Goal: Navigation & Orientation: Find specific page/section

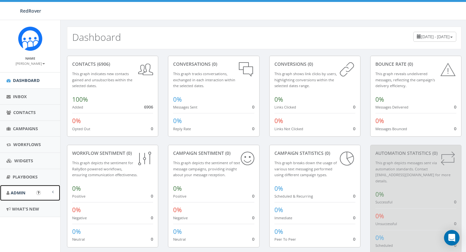
click at [24, 187] on link "Admin" at bounding box center [30, 193] width 60 height 16
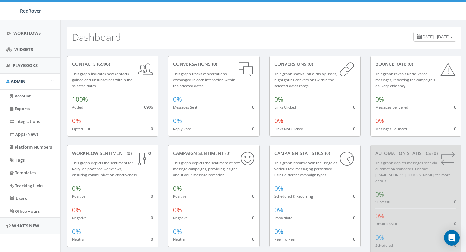
click at [413, 32] on div "[DATE] - [DATE]" at bounding box center [434, 37] width 43 height 10
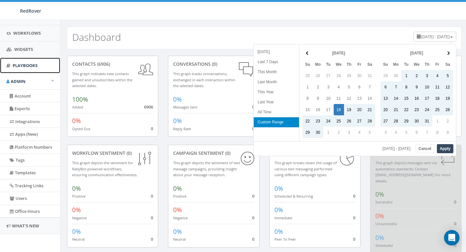
click at [32, 66] on span "Playbooks" at bounding box center [25, 65] width 25 height 6
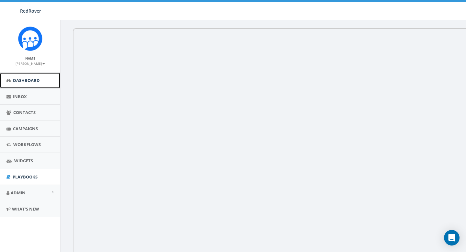
click at [25, 81] on span "Dashboard" at bounding box center [26, 80] width 27 height 6
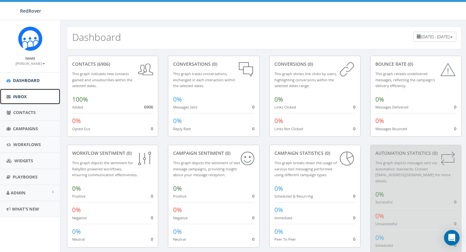
click at [22, 93] on link "Inbox" at bounding box center [30, 97] width 60 height 16
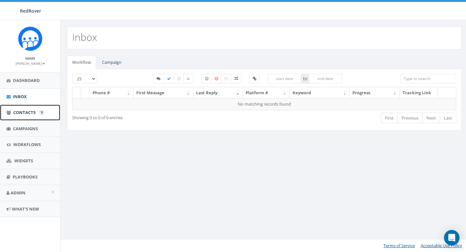
click at [22, 114] on span "Contacts" at bounding box center [24, 112] width 22 height 6
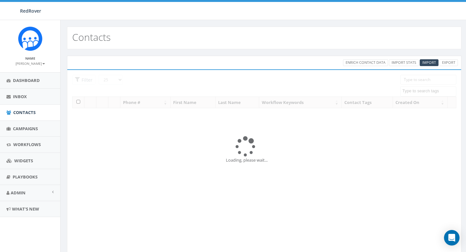
select select
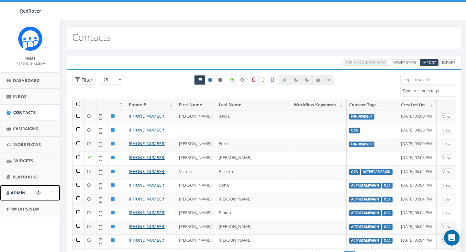
click at [22, 197] on link "Admin" at bounding box center [30, 193] width 60 height 16
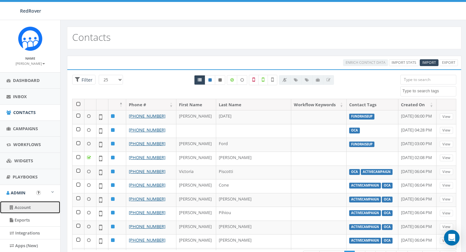
click at [23, 205] on link "Account" at bounding box center [30, 207] width 60 height 13
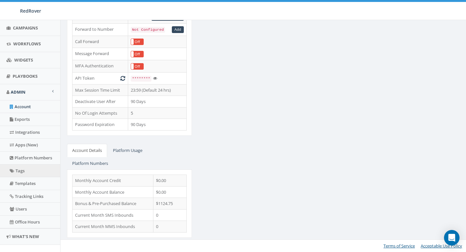
scroll to position [99, 0]
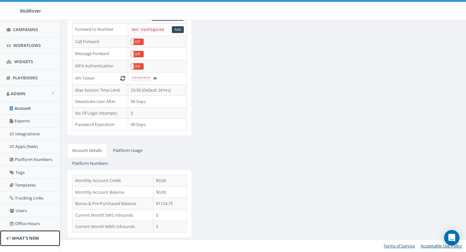
click at [29, 239] on span "What's New" at bounding box center [25, 238] width 27 height 6
